Goal: Check status

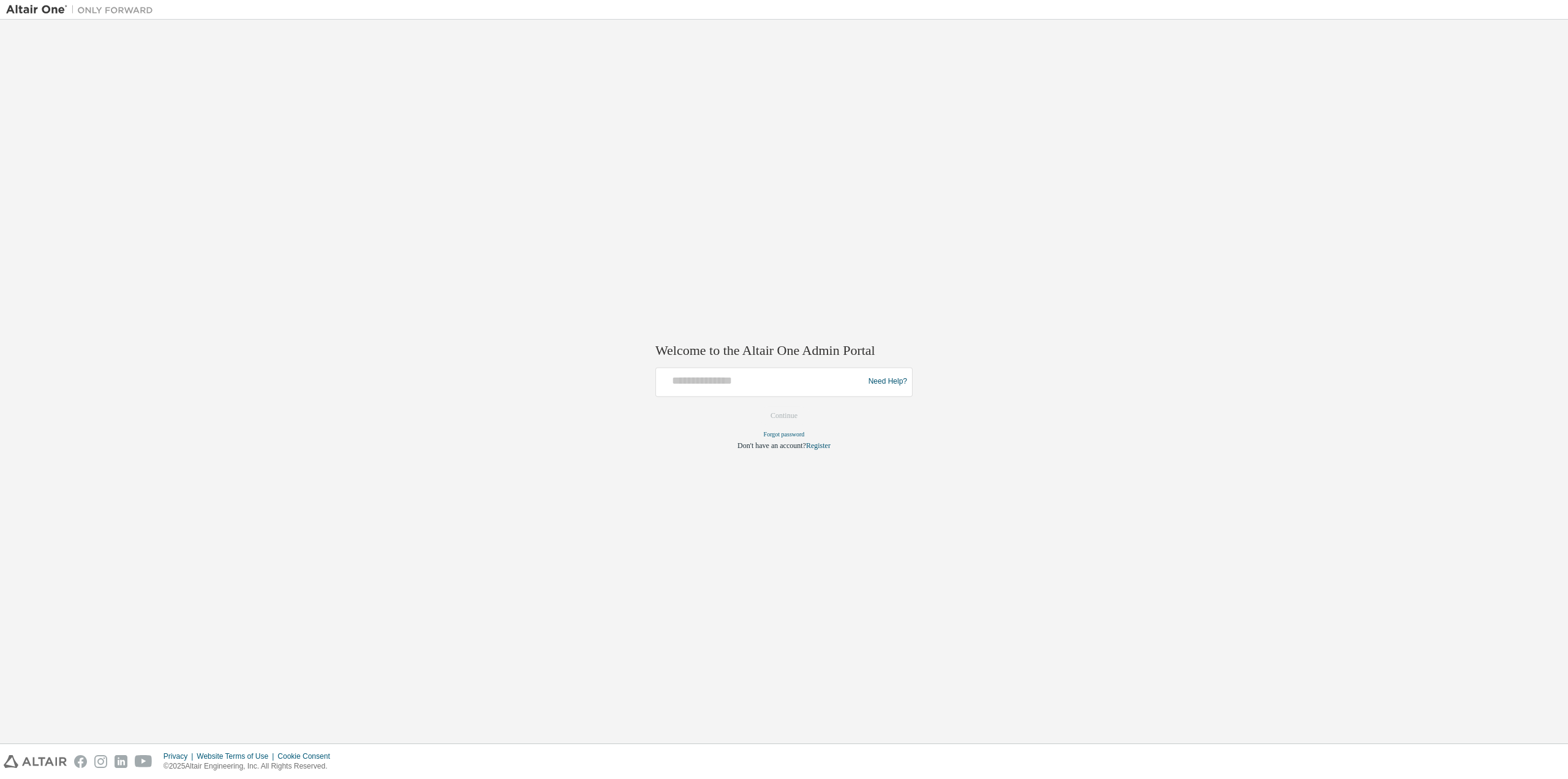
click at [755, 388] on div at bounding box center [761, 382] width 201 height 23
click at [758, 379] on input "text" at bounding box center [761, 379] width 201 height 18
type input "**********"
click at [789, 412] on button "Continue" at bounding box center [784, 415] width 53 height 18
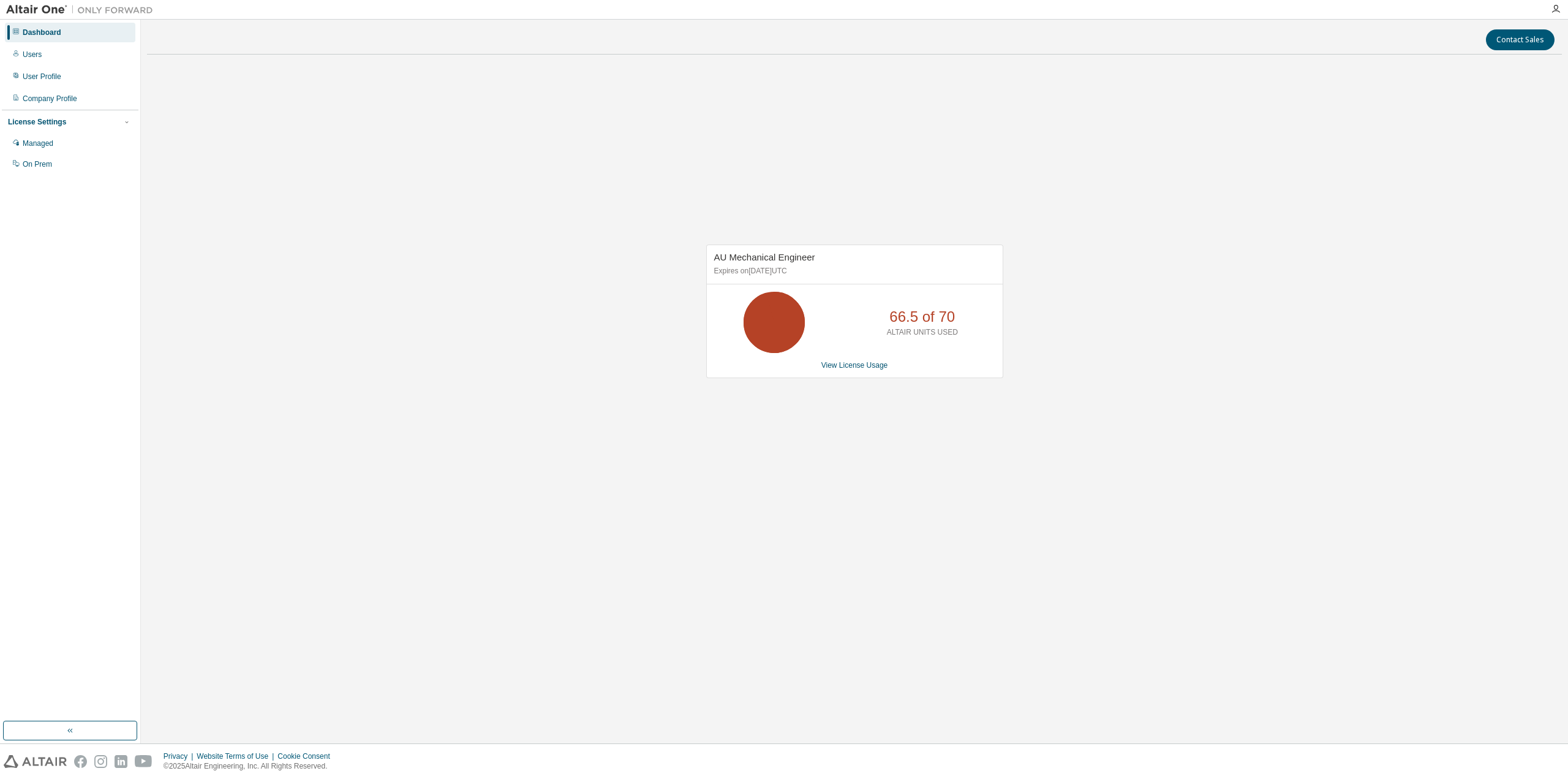
click at [859, 369] on link "View License Usage" at bounding box center [855, 365] width 67 height 9
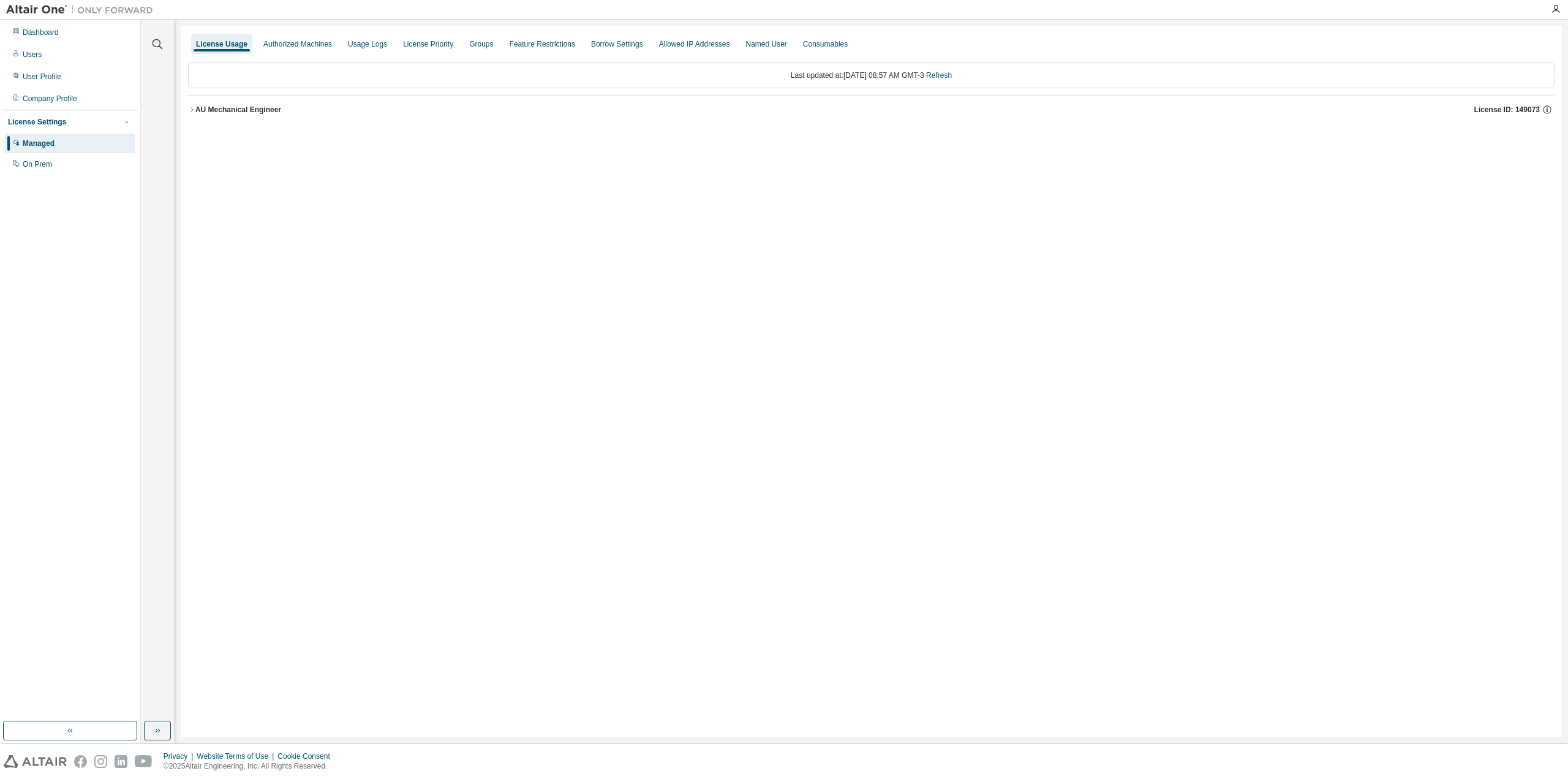
click at [187, 107] on div "License Usage Authorized Machines Usage Logs License Priority Groups Feature Re…" at bounding box center [871, 382] width 1381 height 712
click at [191, 109] on icon "button" at bounding box center [192, 110] width 8 height 8
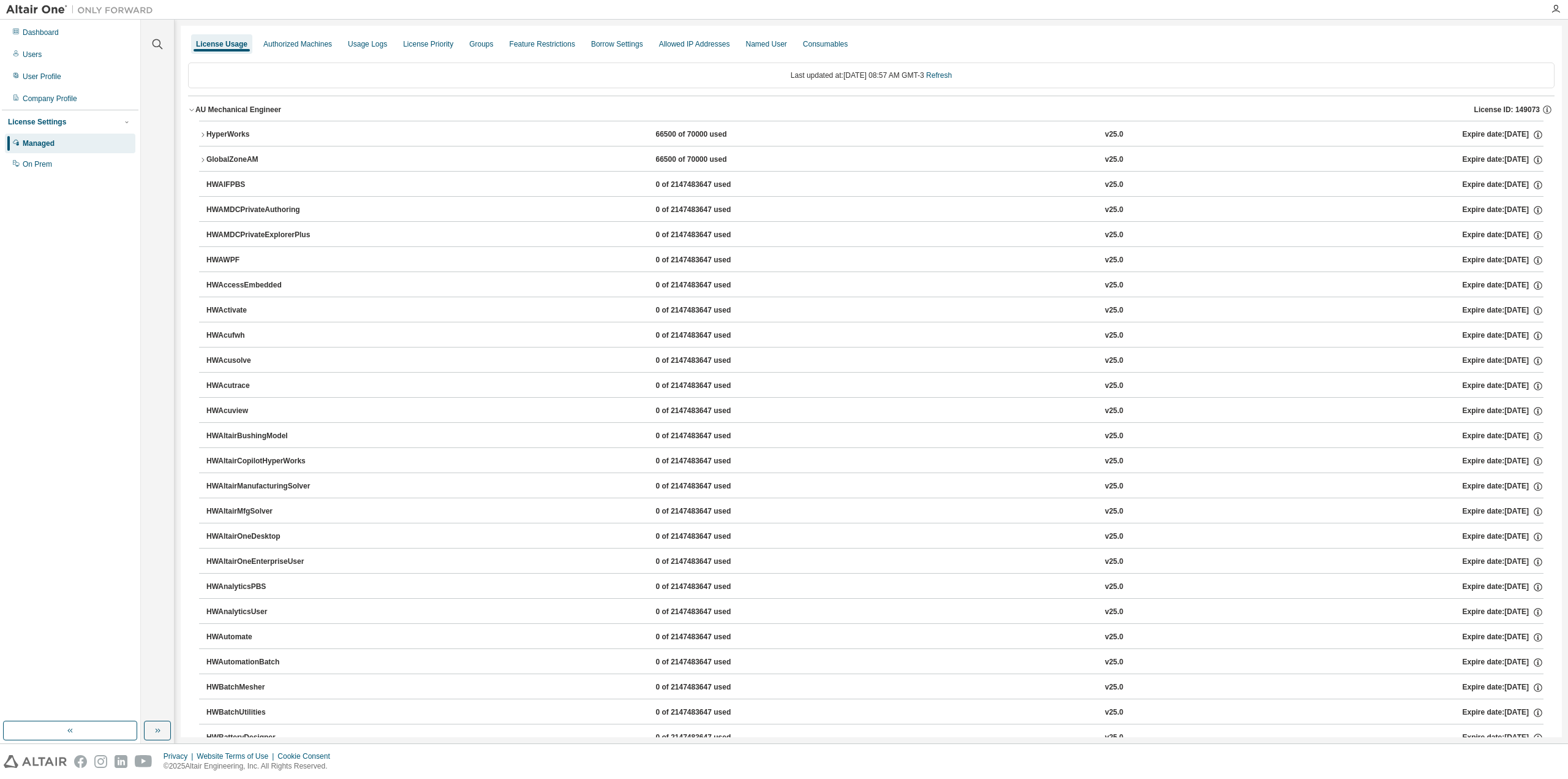
click at [200, 137] on icon "button" at bounding box center [203, 135] width 8 height 8
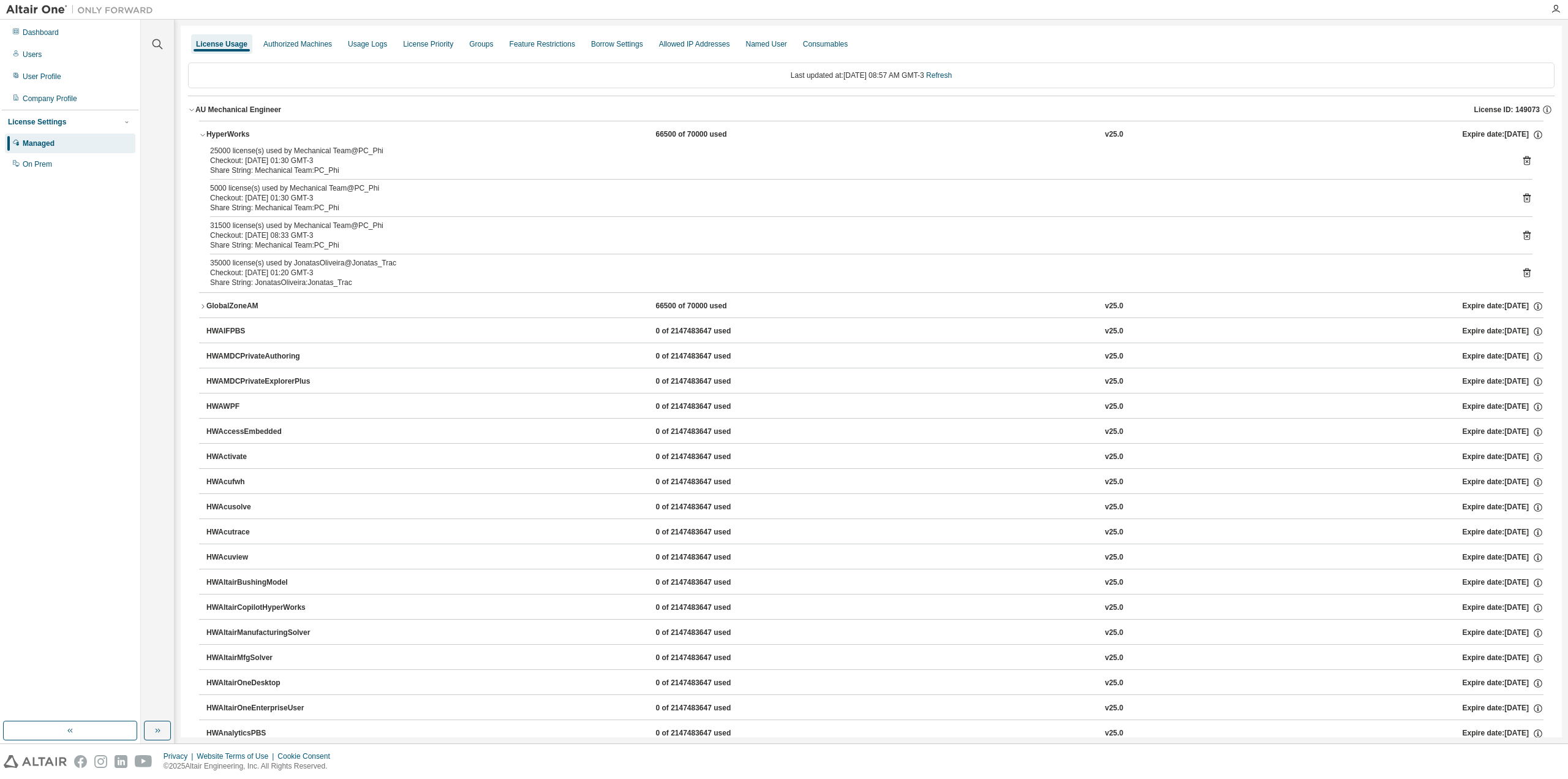
click at [1519, 277] on div "35000 license(s) used by JonatasOliveira@Jonatas_Trac Checkout: 2025-08-29 01:2…" at bounding box center [871, 272] width 1322 height 30
click at [1526, 272] on icon at bounding box center [1527, 273] width 3 height 3
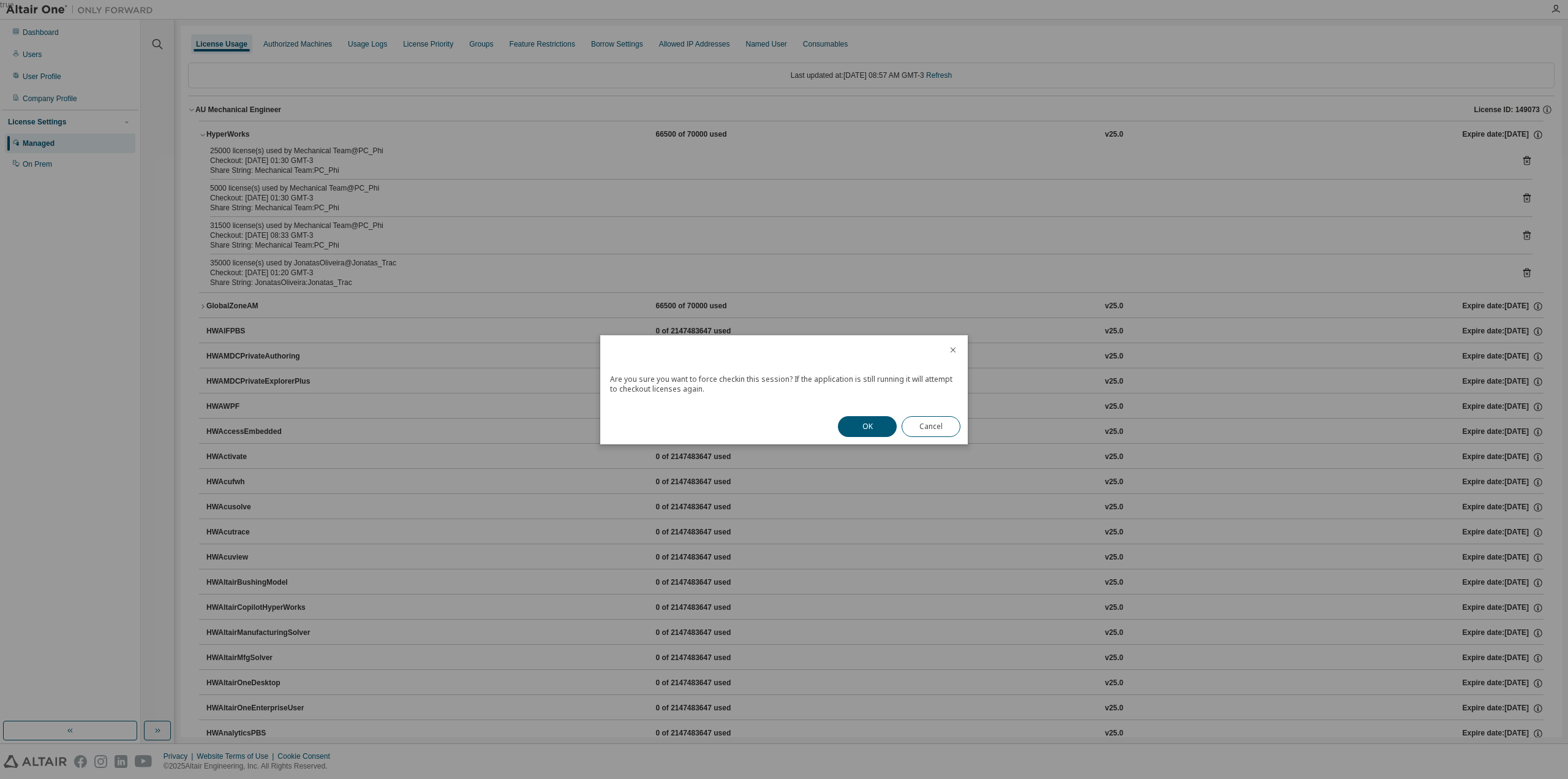
click at [871, 420] on button "OK" at bounding box center [867, 427] width 59 height 21
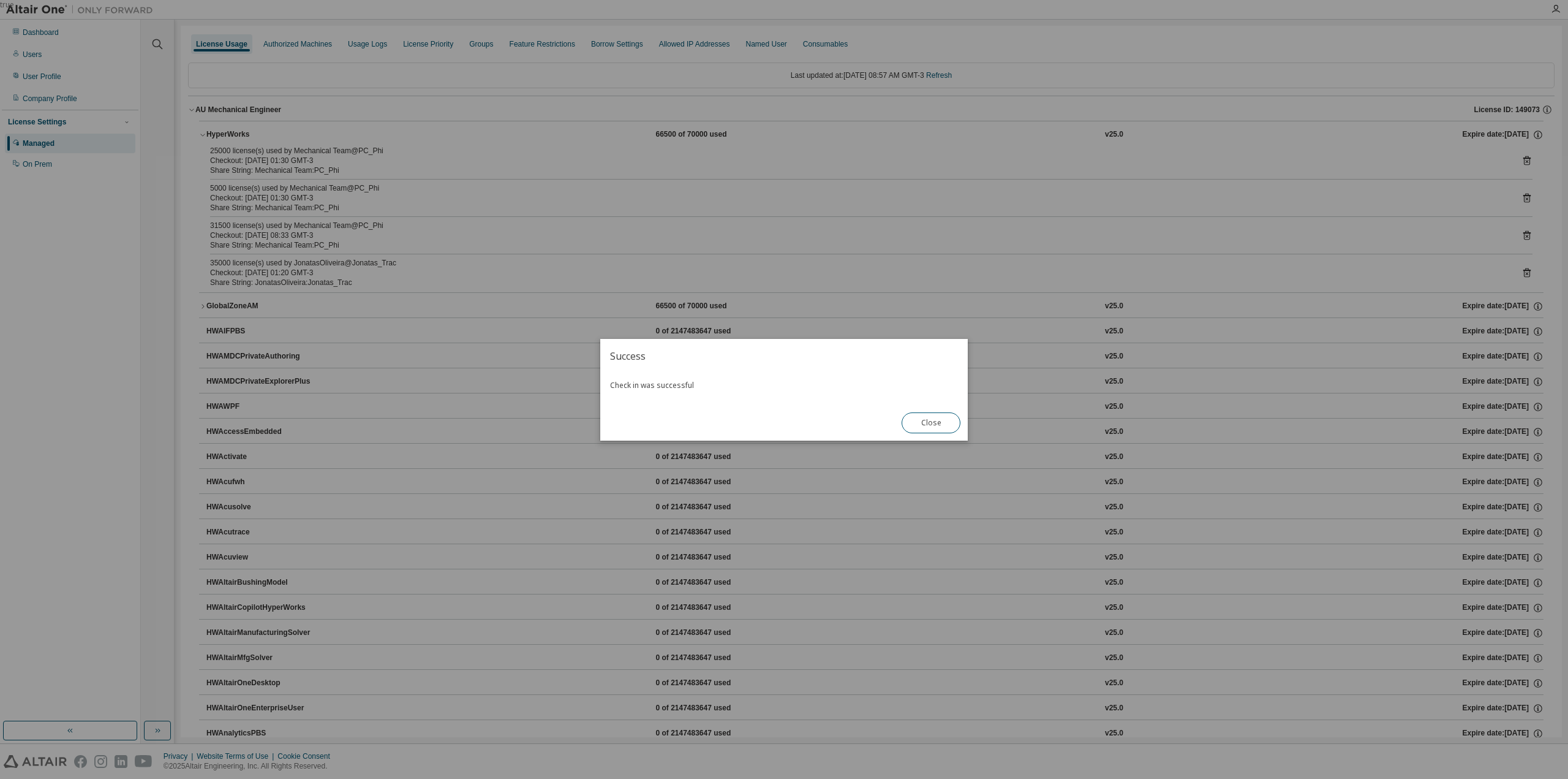
click at [944, 429] on button "Close" at bounding box center [930, 423] width 59 height 21
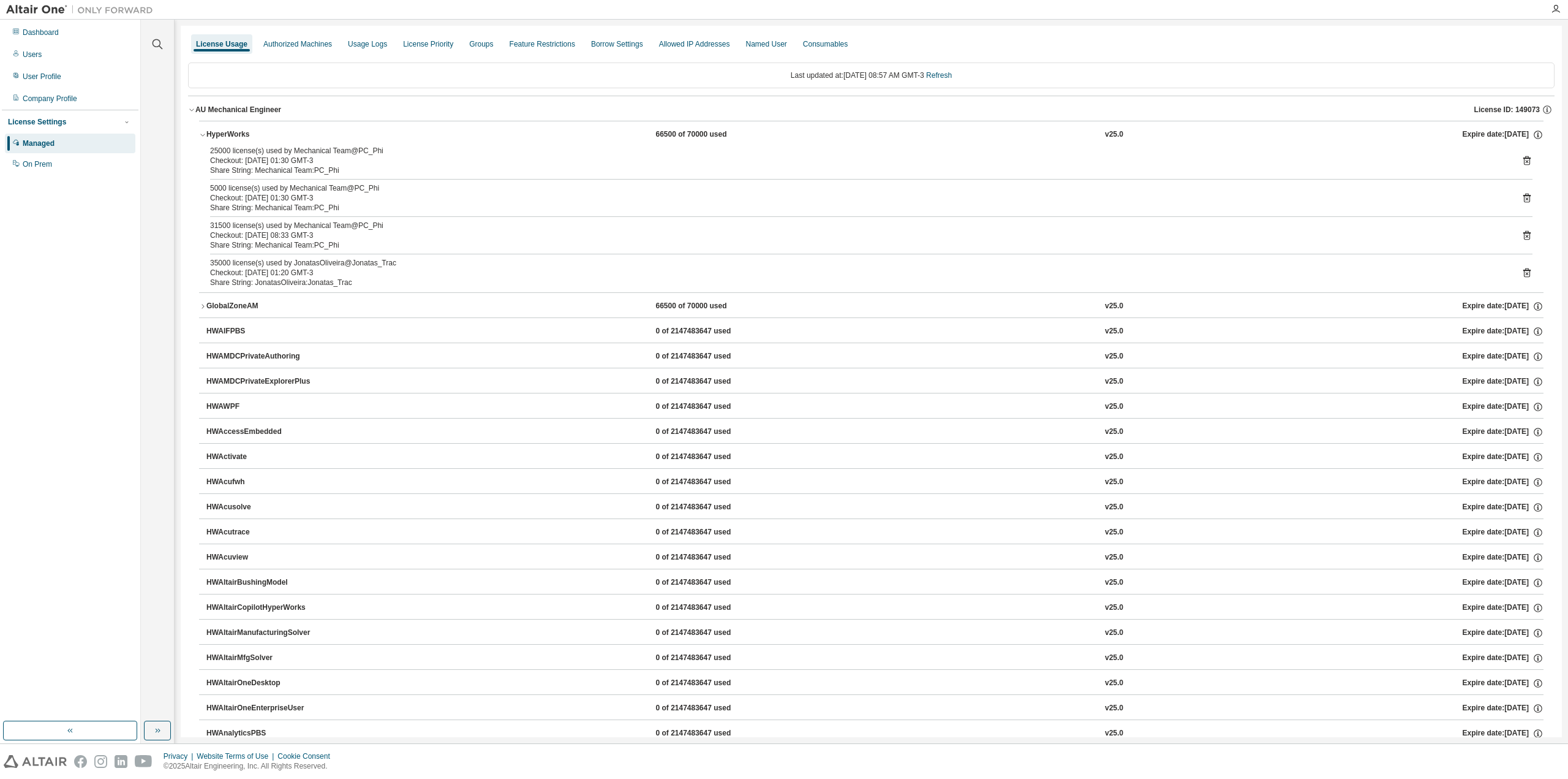
click at [948, 77] on link "Refresh" at bounding box center [939, 75] width 26 height 9
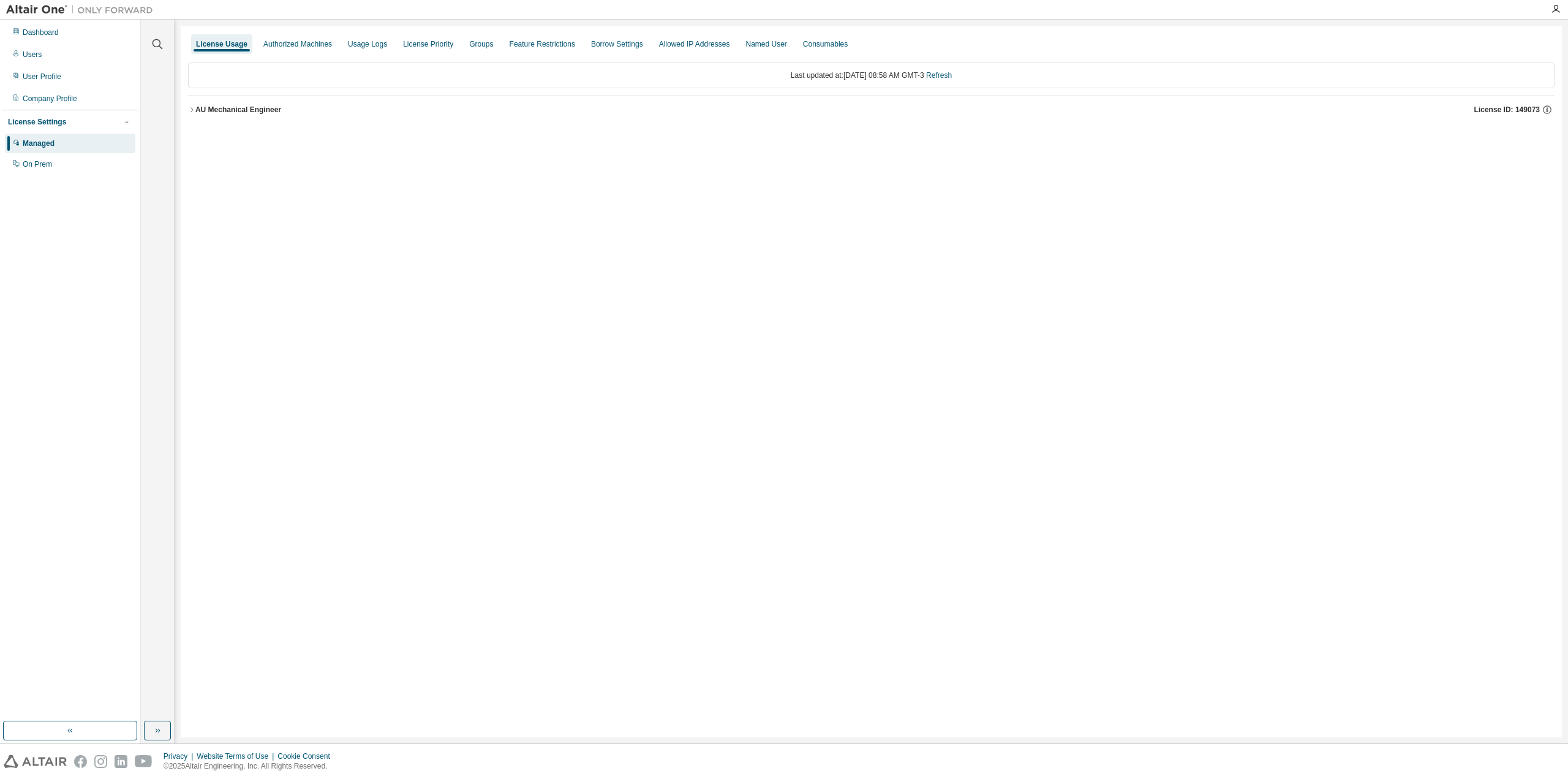
click at [190, 108] on icon "button" at bounding box center [192, 110] width 8 height 8
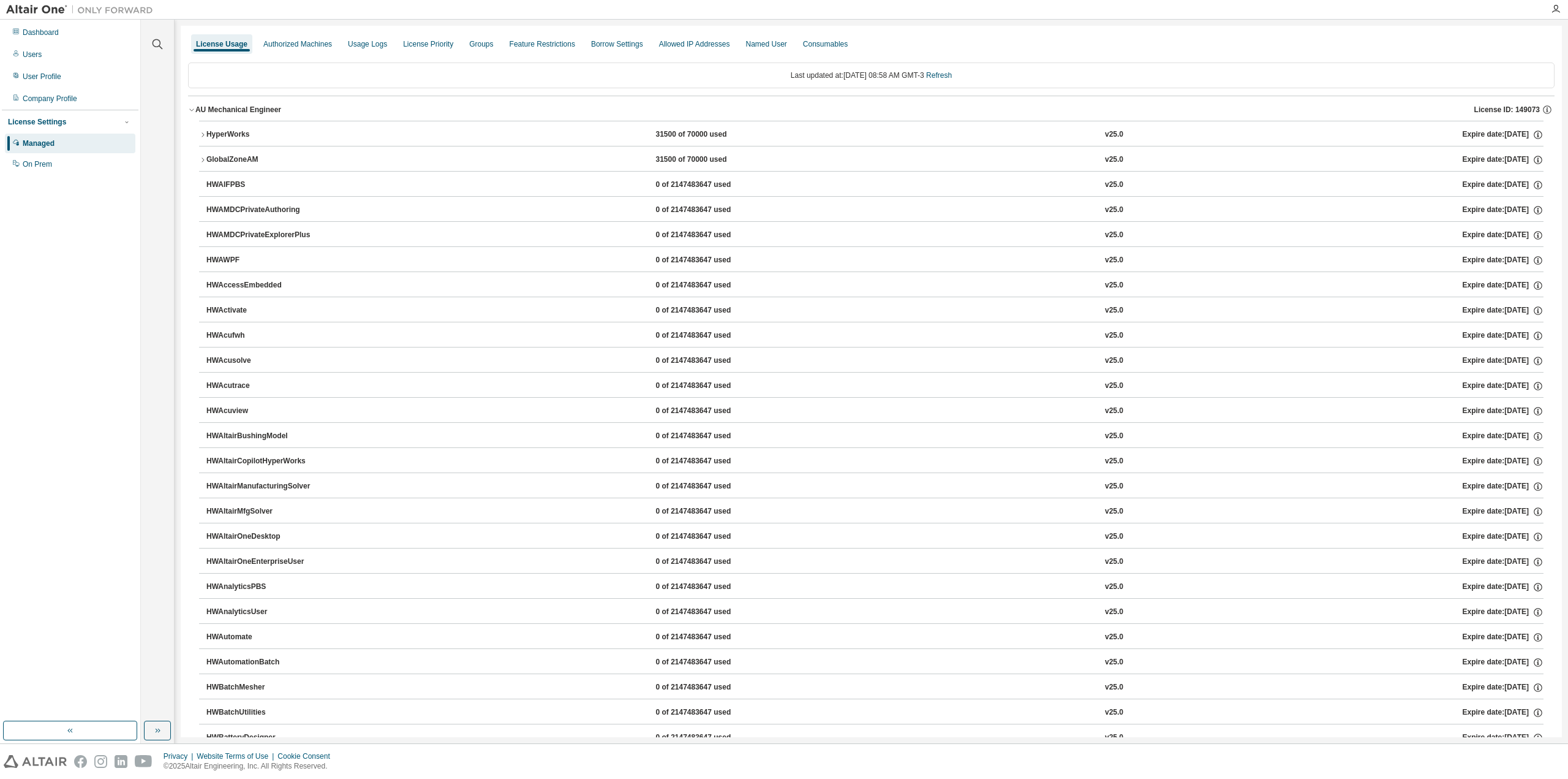
click at [199, 135] on icon "button" at bounding box center [203, 135] width 8 height 8
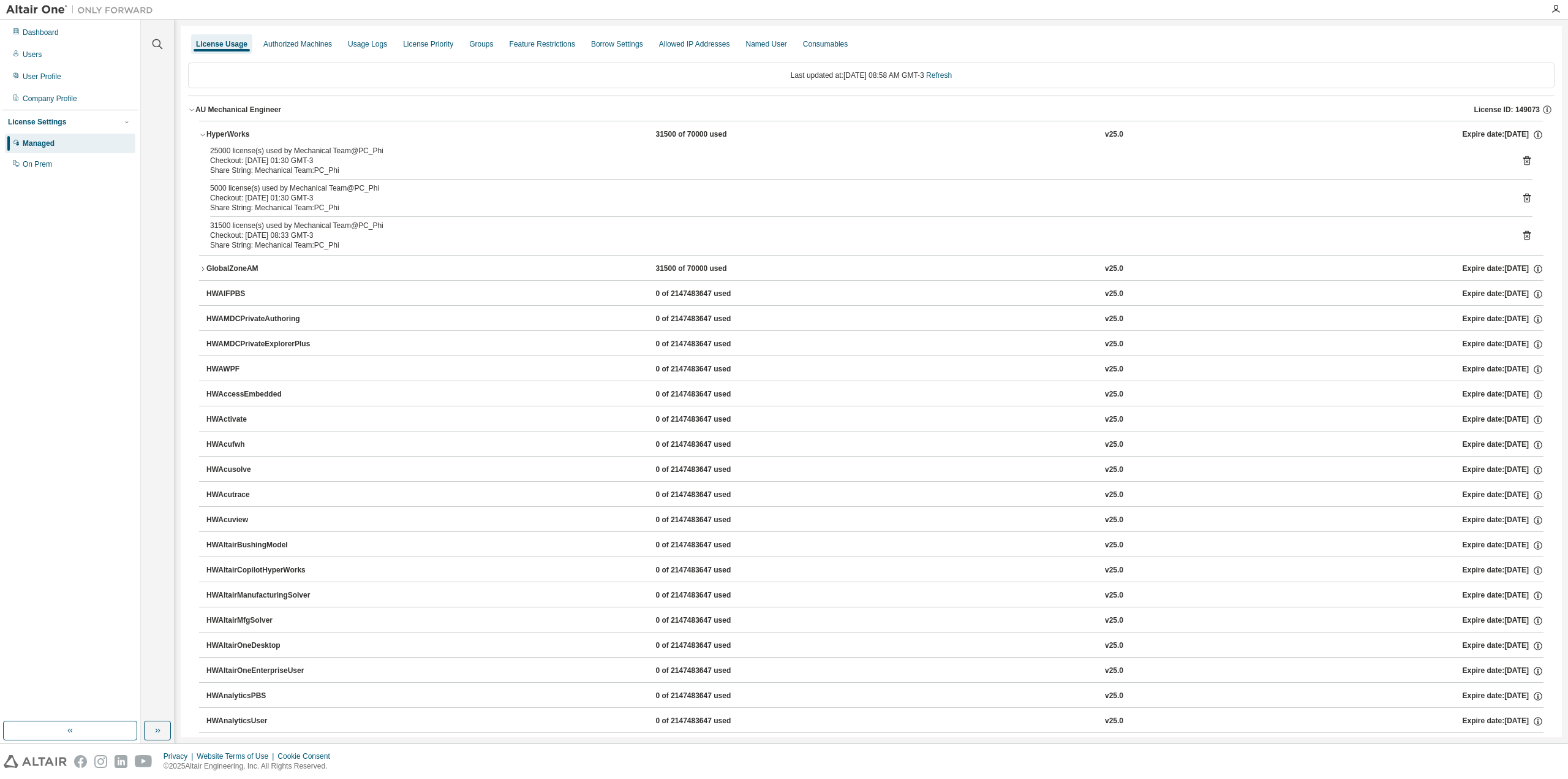
click at [952, 74] on link "Refresh" at bounding box center [939, 75] width 26 height 9
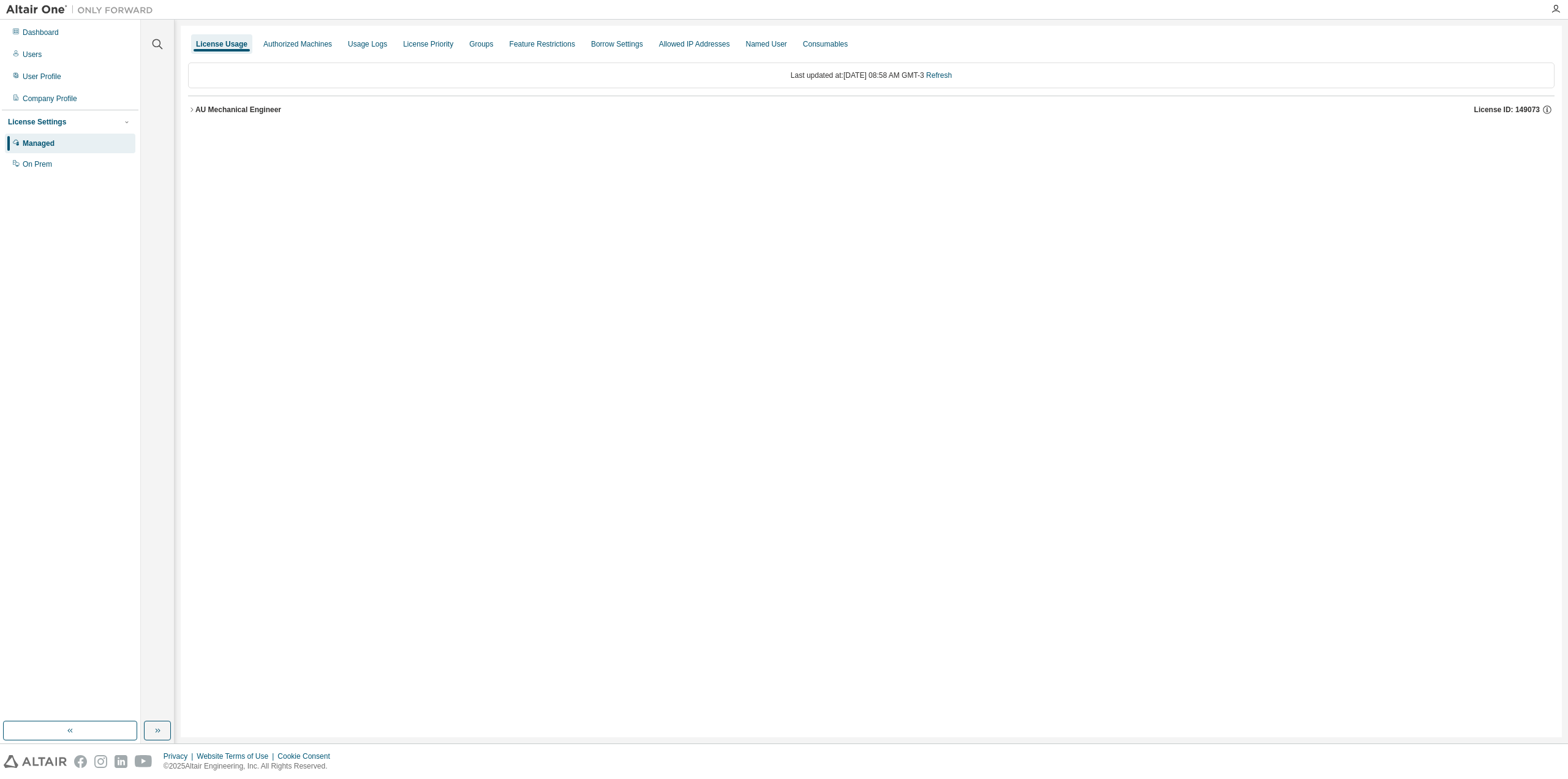
click at [191, 109] on icon "button" at bounding box center [192, 110] width 8 height 8
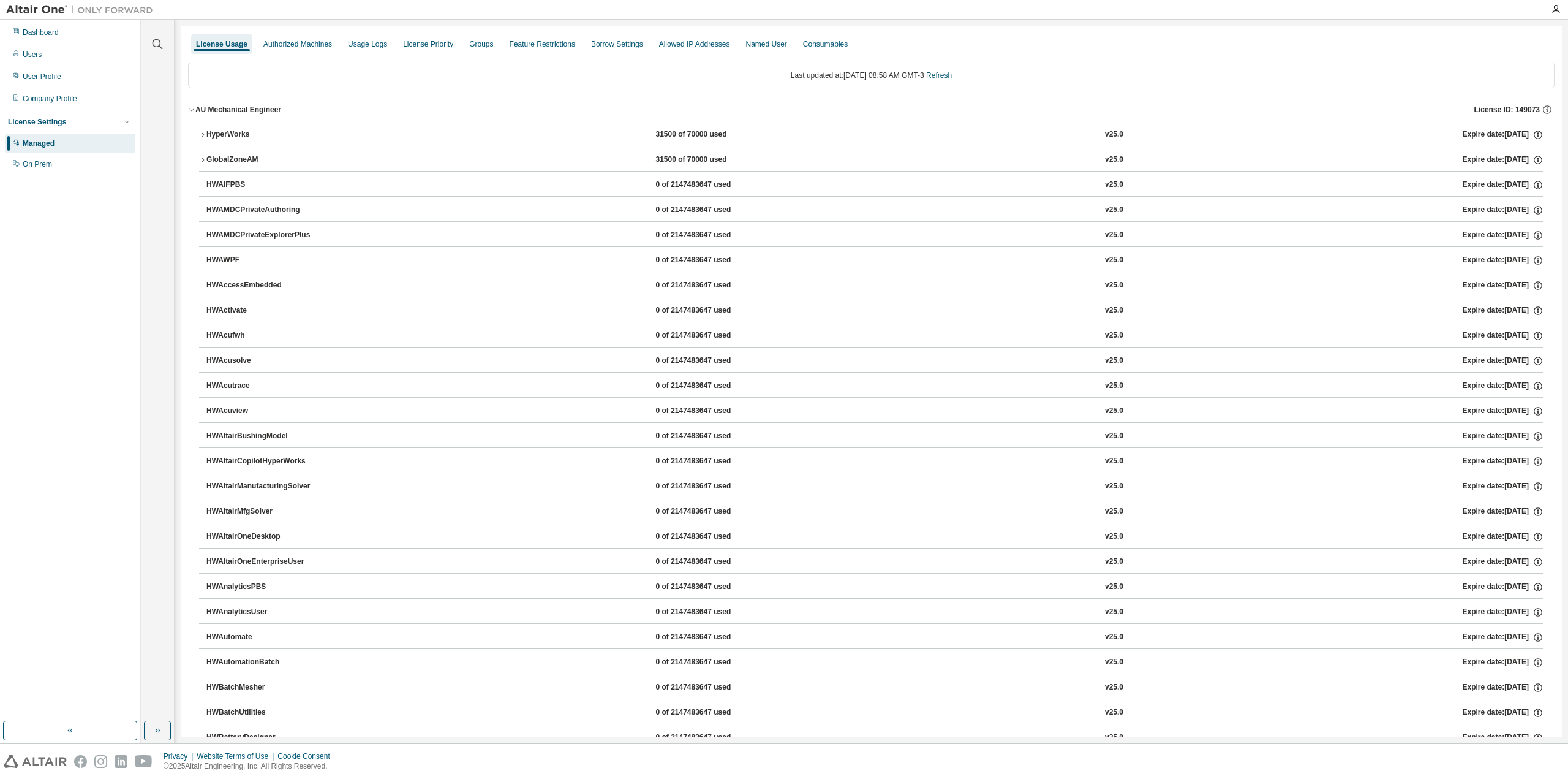
click at [948, 78] on link "Refresh" at bounding box center [939, 75] width 26 height 9
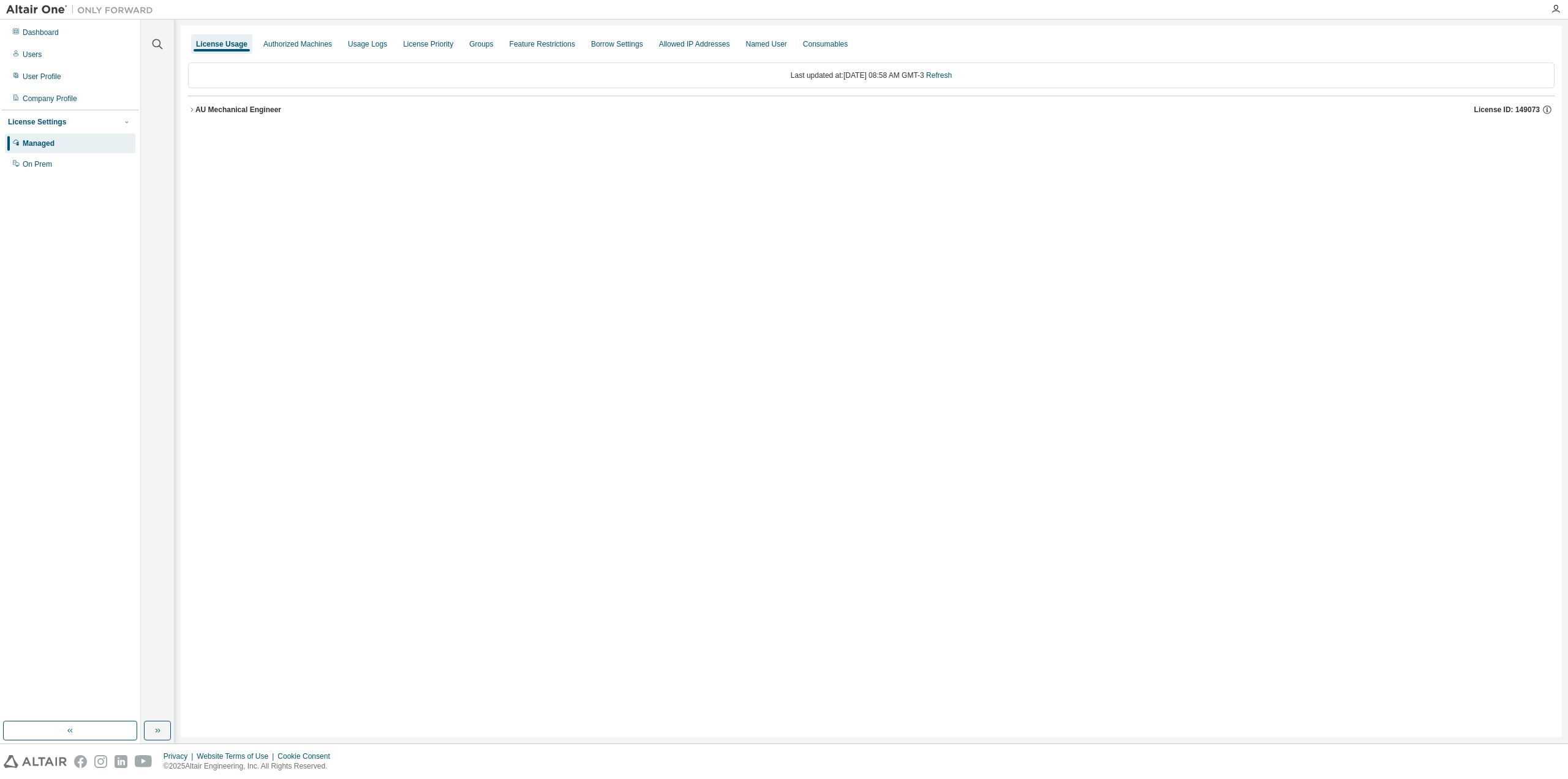
click at [951, 76] on link "Refresh" at bounding box center [939, 75] width 26 height 9
click at [191, 111] on icon "button" at bounding box center [192, 110] width 8 height 8
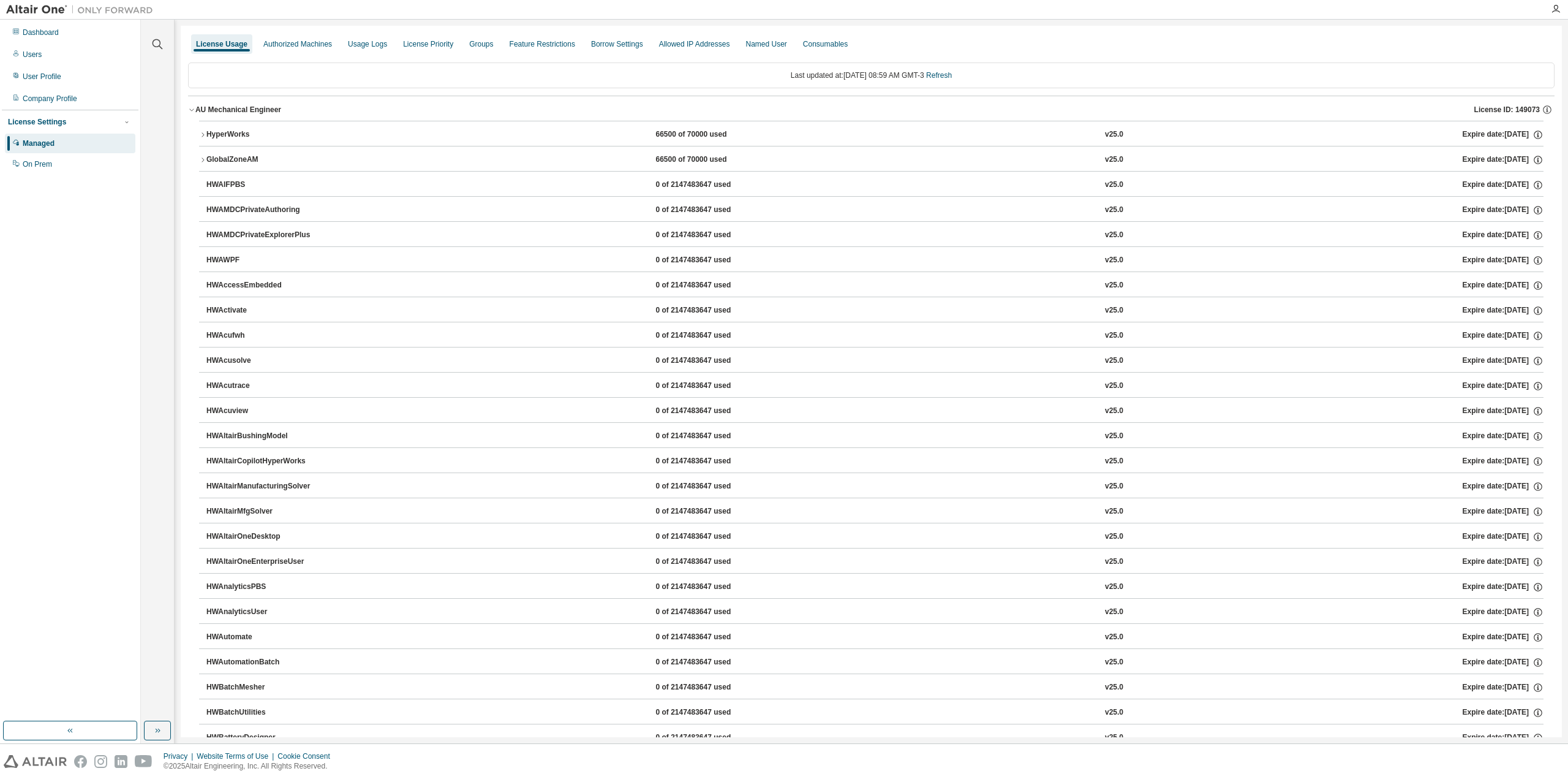
click at [202, 133] on icon "button" at bounding box center [203, 135] width 8 height 8
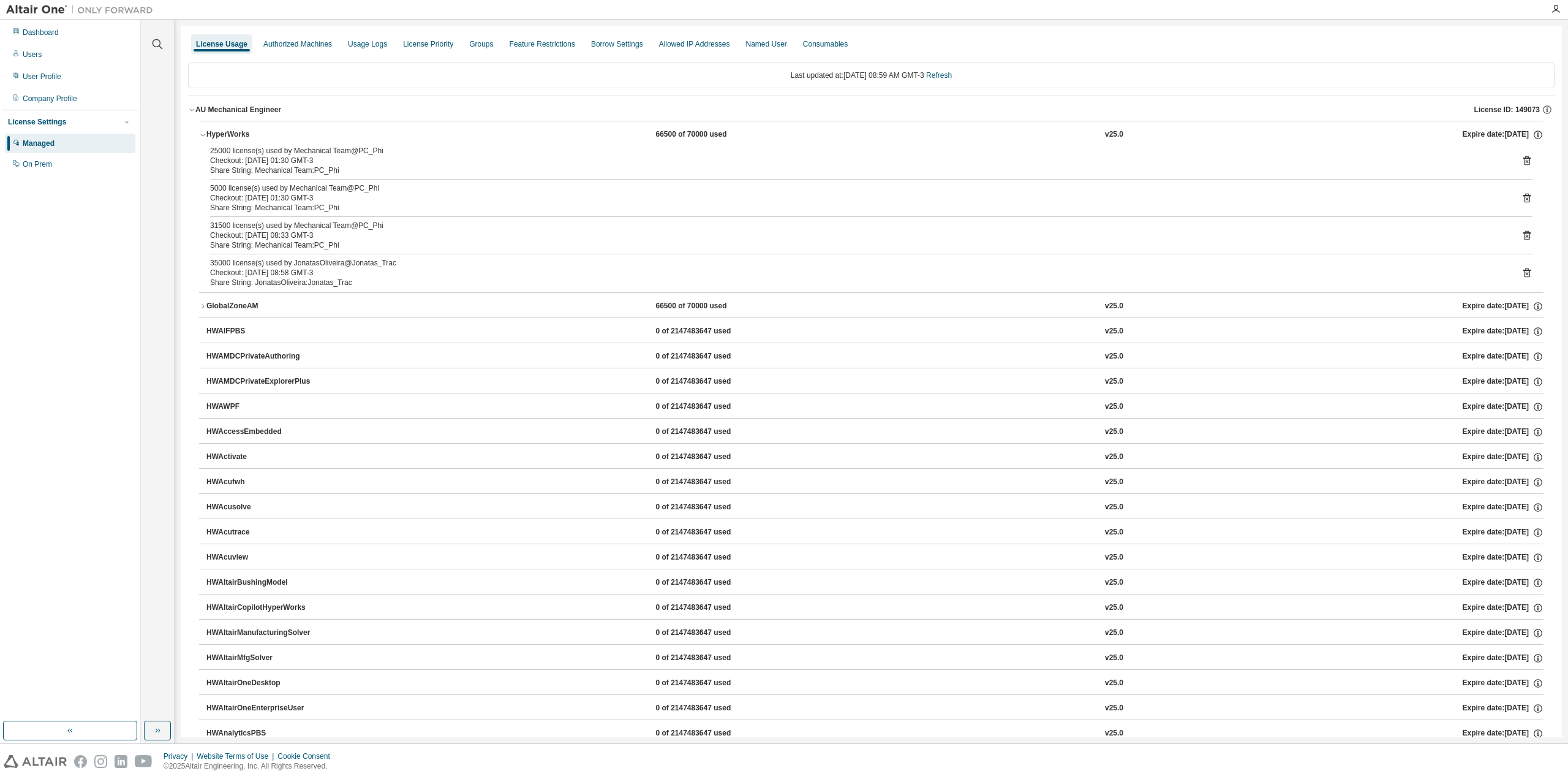
click at [201, 303] on icon "button" at bounding box center [203, 307] width 8 height 8
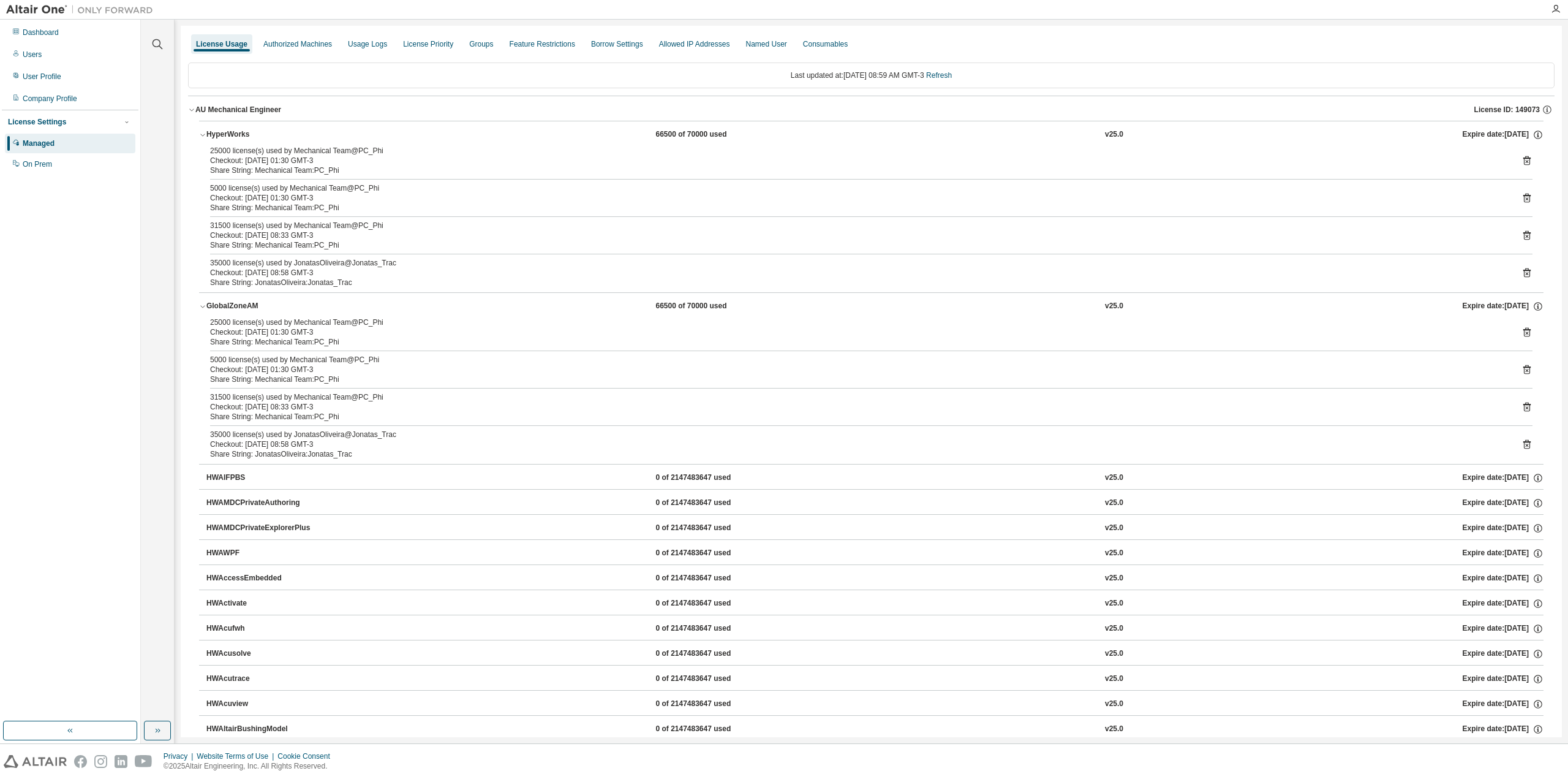
click at [201, 303] on icon "button" at bounding box center [203, 307] width 8 height 8
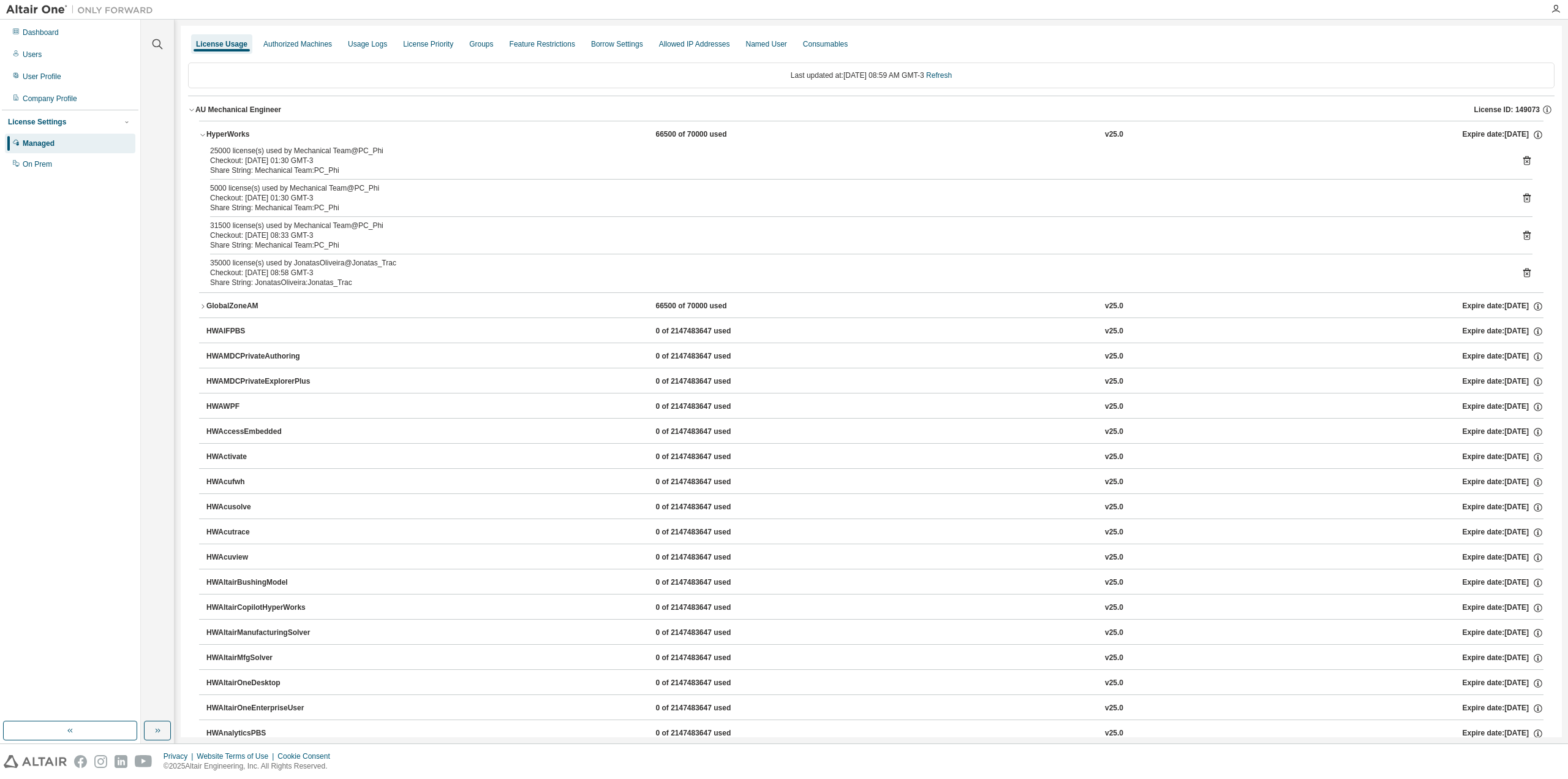
click at [1522, 272] on icon at bounding box center [1527, 272] width 11 height 11
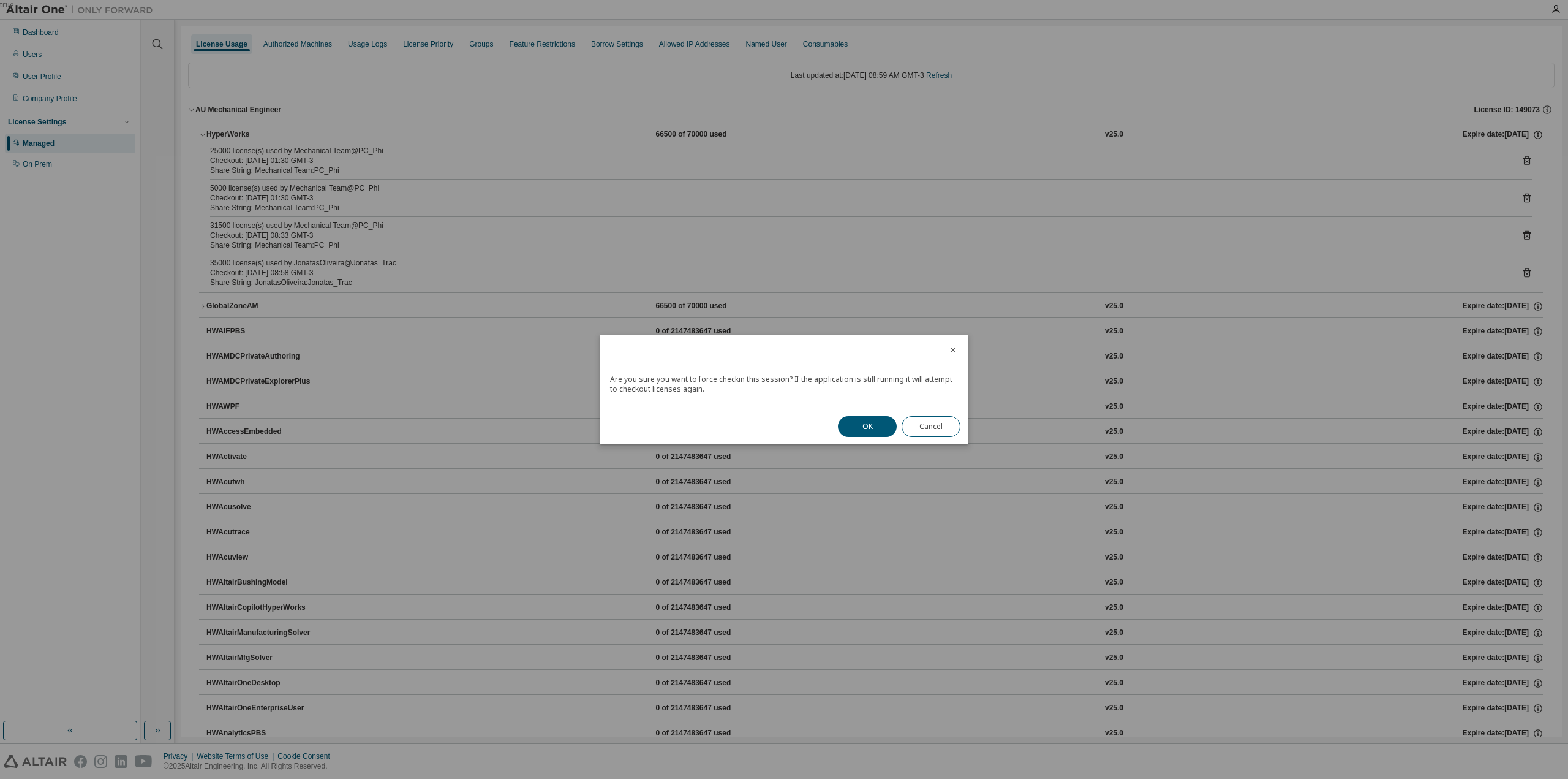
click at [888, 430] on button "OK" at bounding box center [867, 427] width 59 height 21
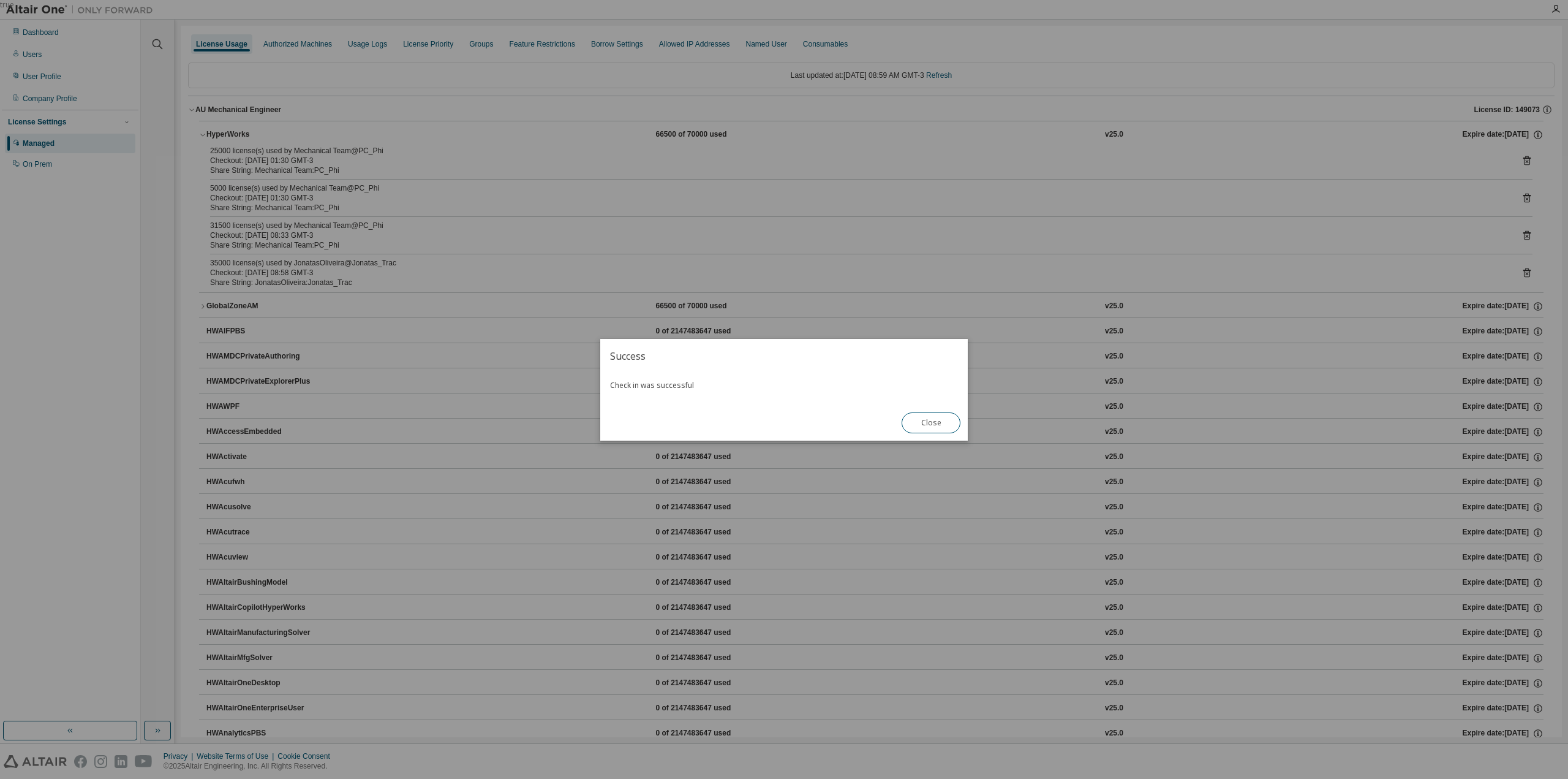
click at [924, 419] on button "Close" at bounding box center [930, 423] width 59 height 21
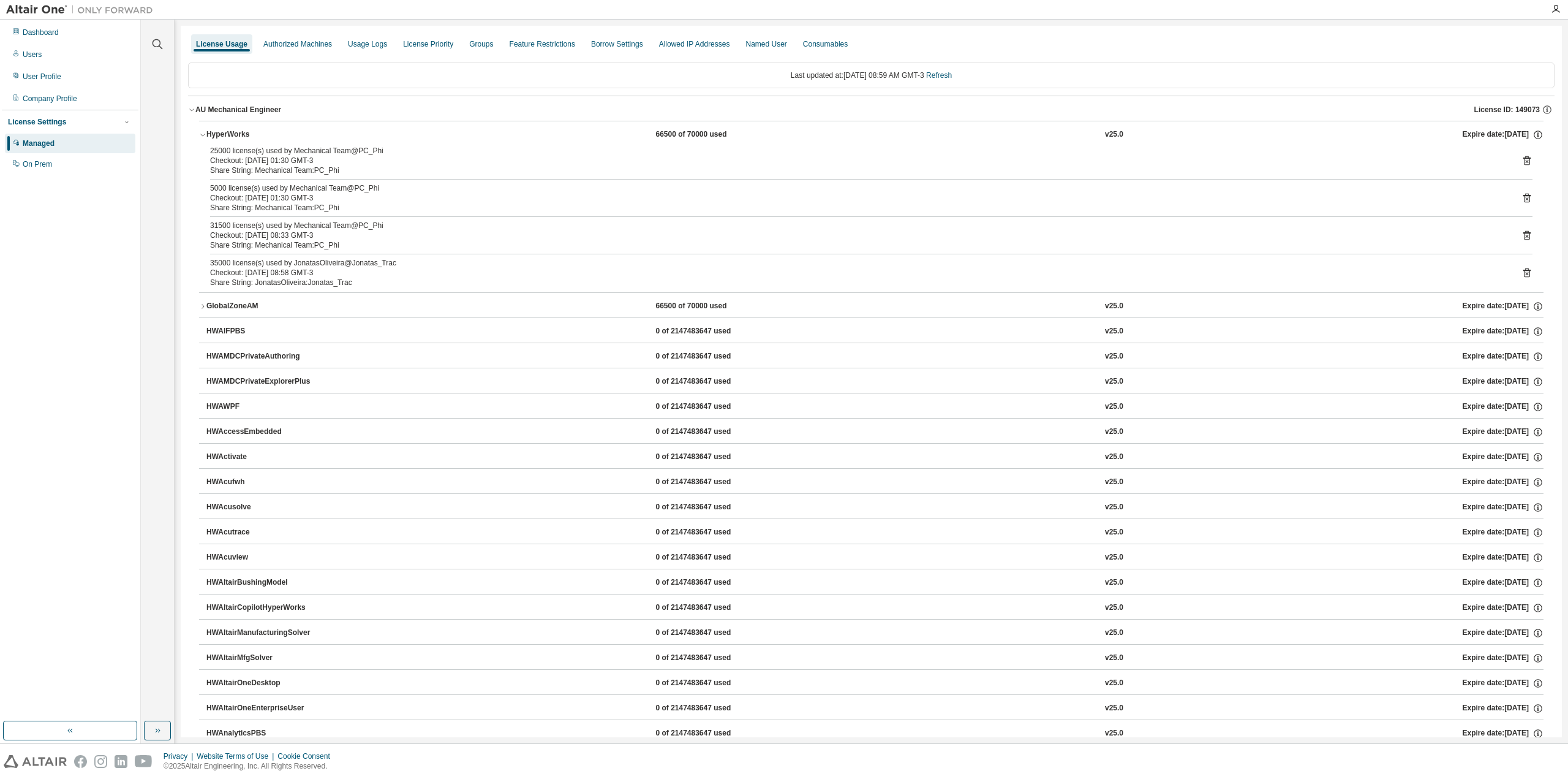
click at [951, 77] on link "Refresh" at bounding box center [939, 75] width 26 height 9
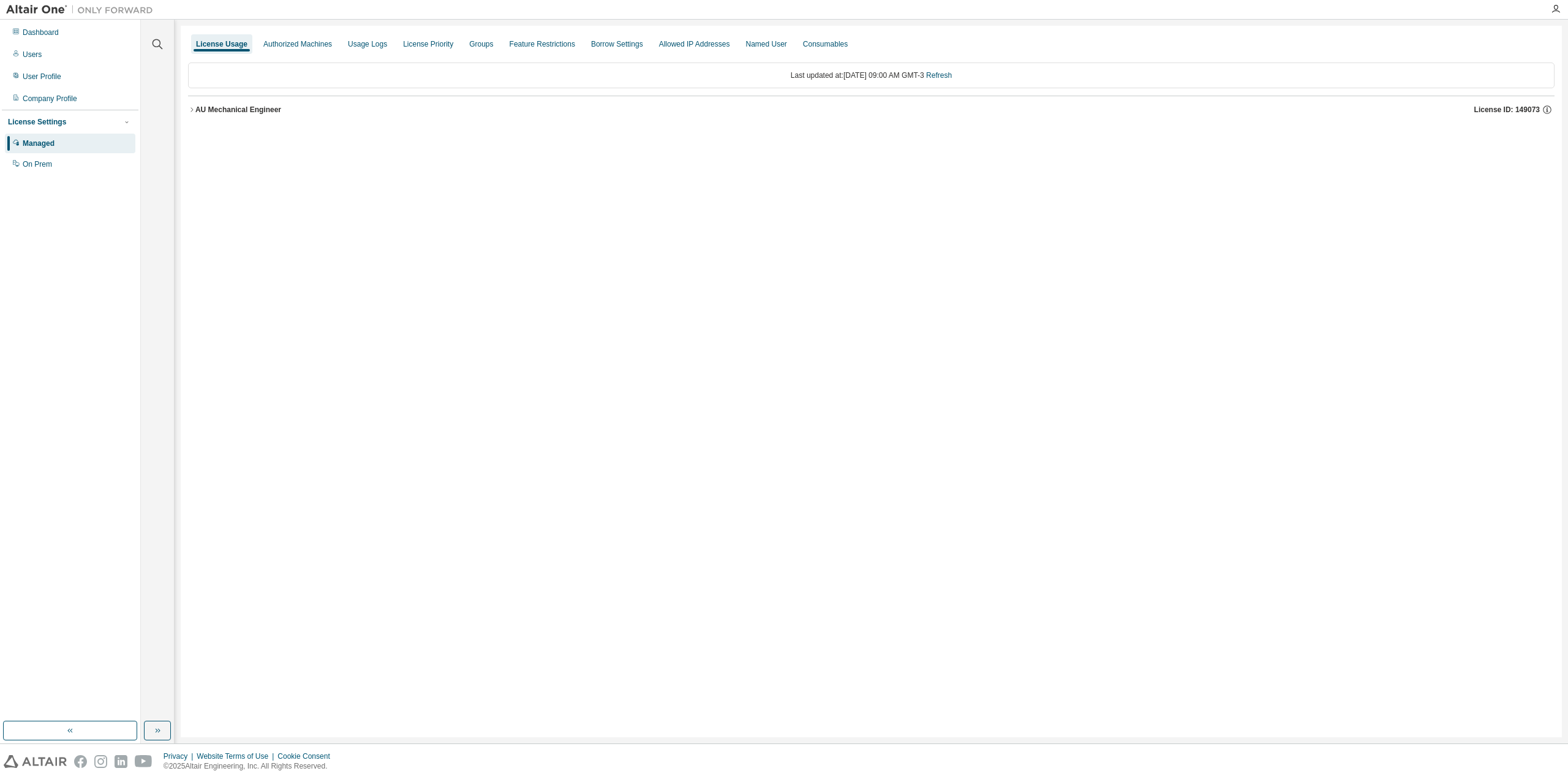
click at [186, 112] on div "License Usage Authorized Machines Usage Logs License Priority Groups Feature Re…" at bounding box center [871, 382] width 1381 height 712
click at [192, 109] on icon "button" at bounding box center [192, 110] width 8 height 8
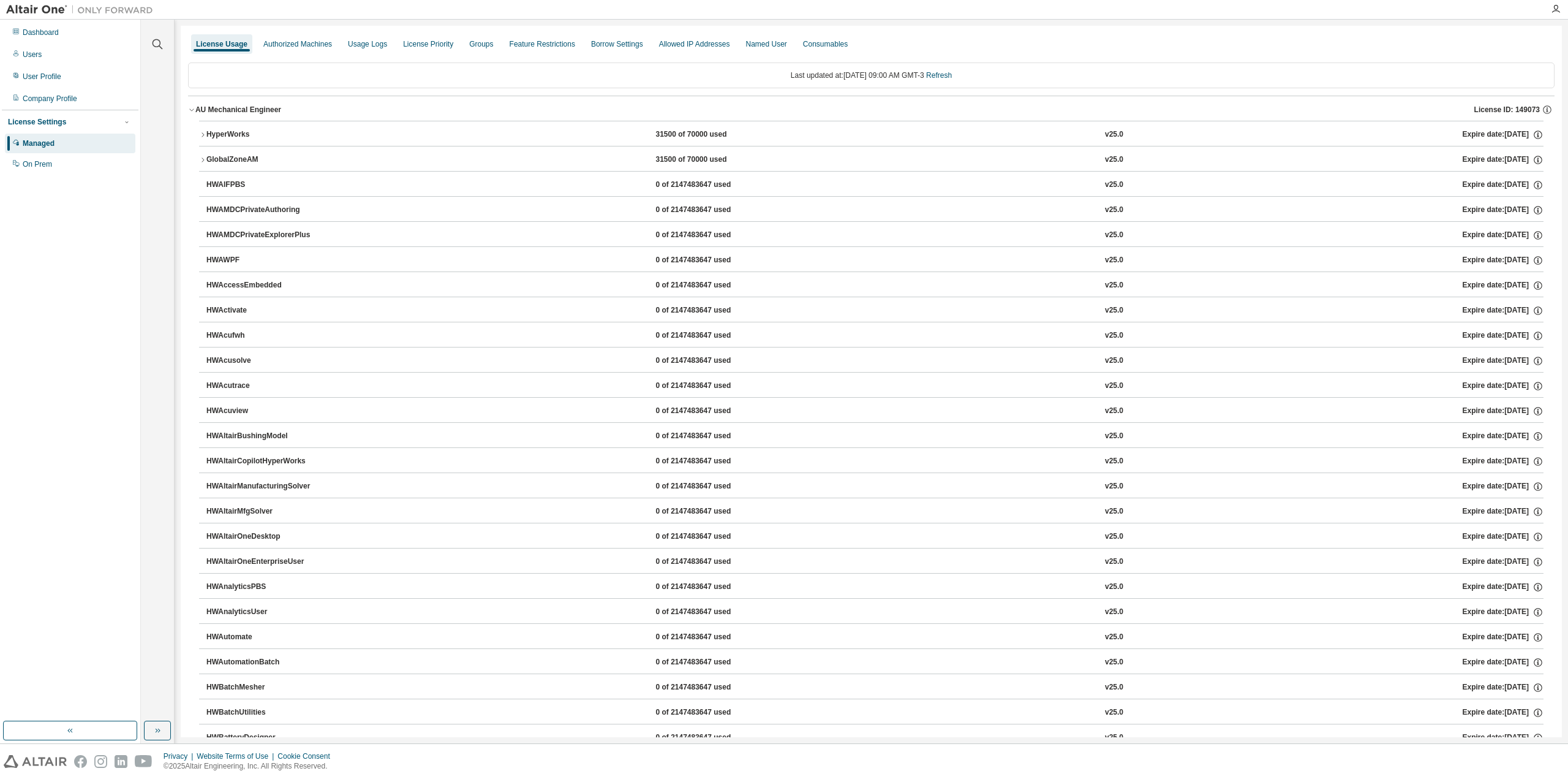
click at [202, 132] on icon "button" at bounding box center [203, 135] width 8 height 8
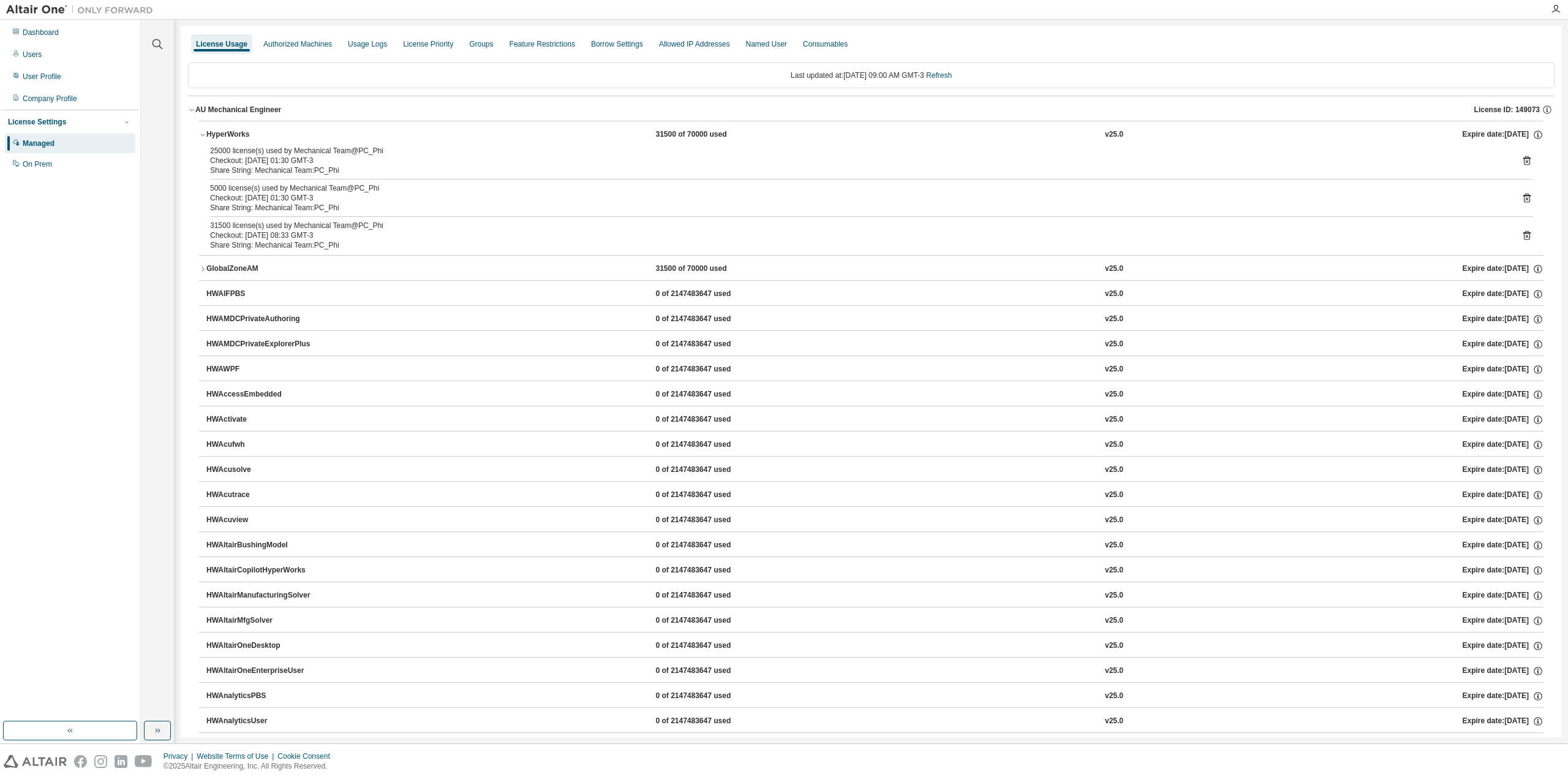
click at [952, 79] on link "Refresh" at bounding box center [939, 75] width 26 height 9
